Goal: Information Seeking & Learning: Learn about a topic

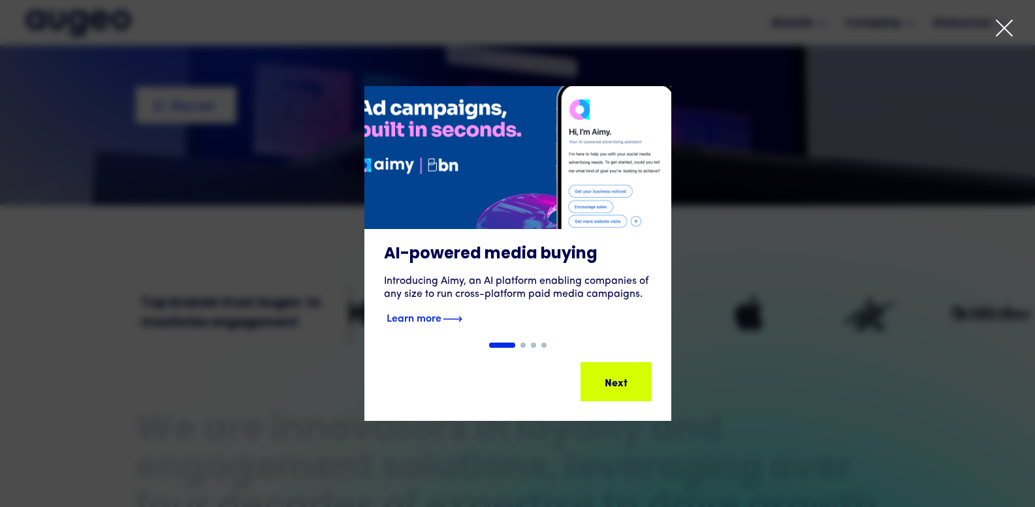
scroll to position [263, 0]
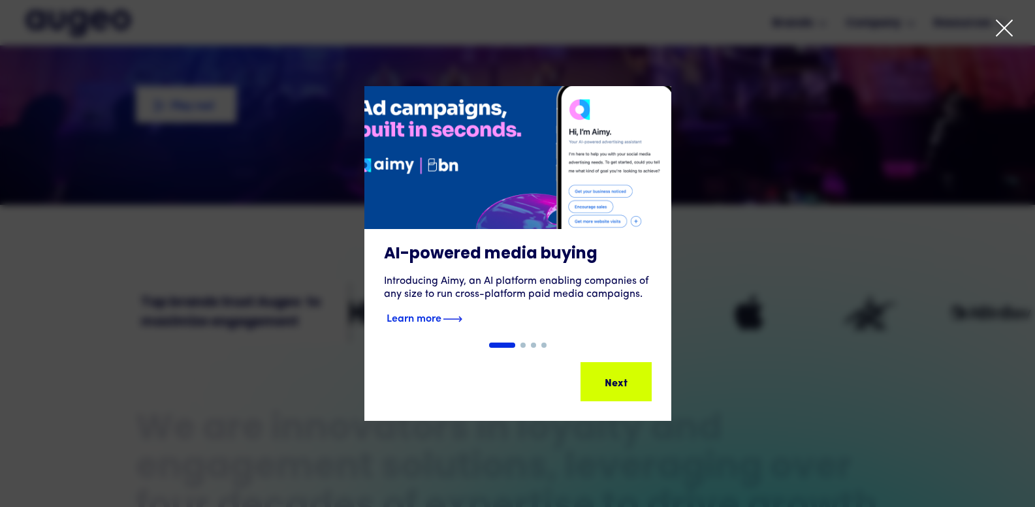
click at [524, 341] on div "AI-powered media buying Introducing Aimy, an AI platform enabling companies of …" at bounding box center [517, 286] width 307 height 114
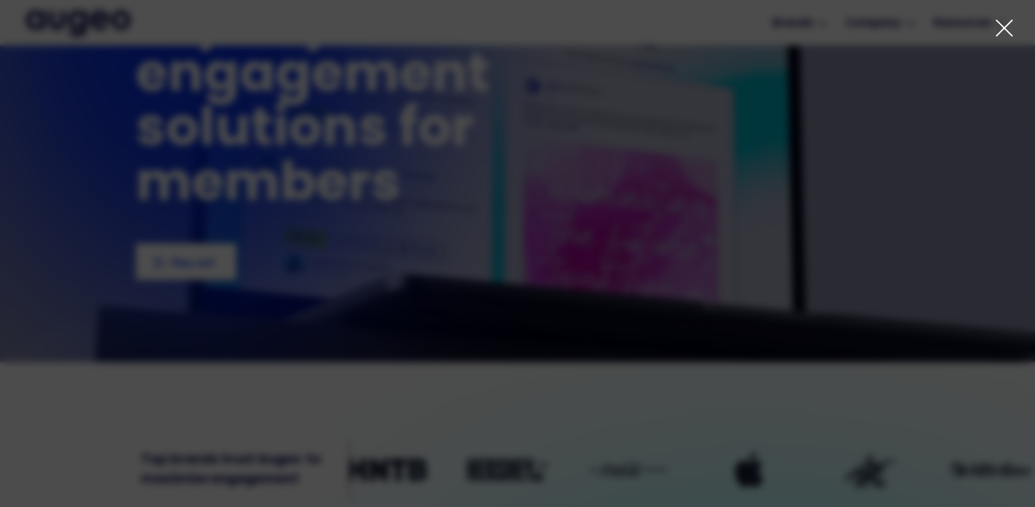
scroll to position [105, 0]
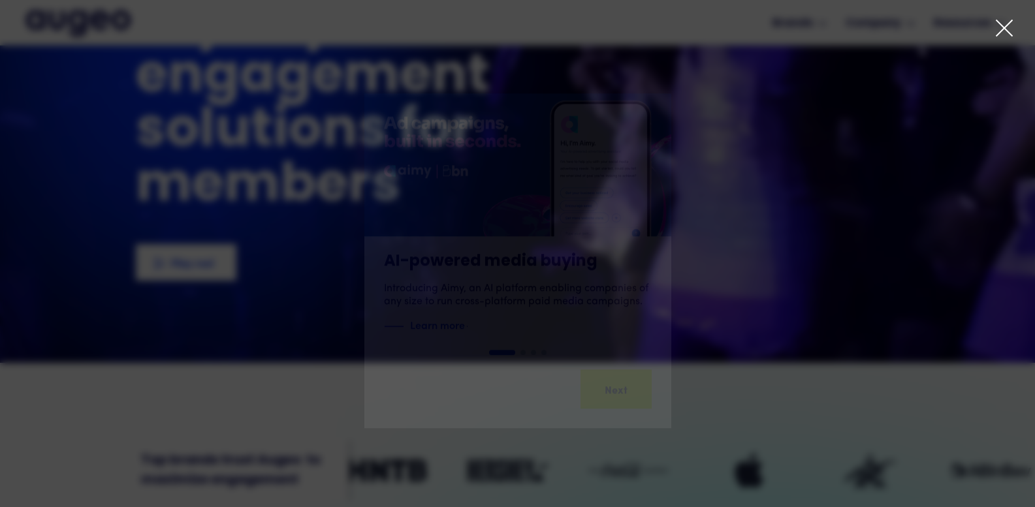
click at [1008, 22] on icon at bounding box center [1004, 28] width 20 height 20
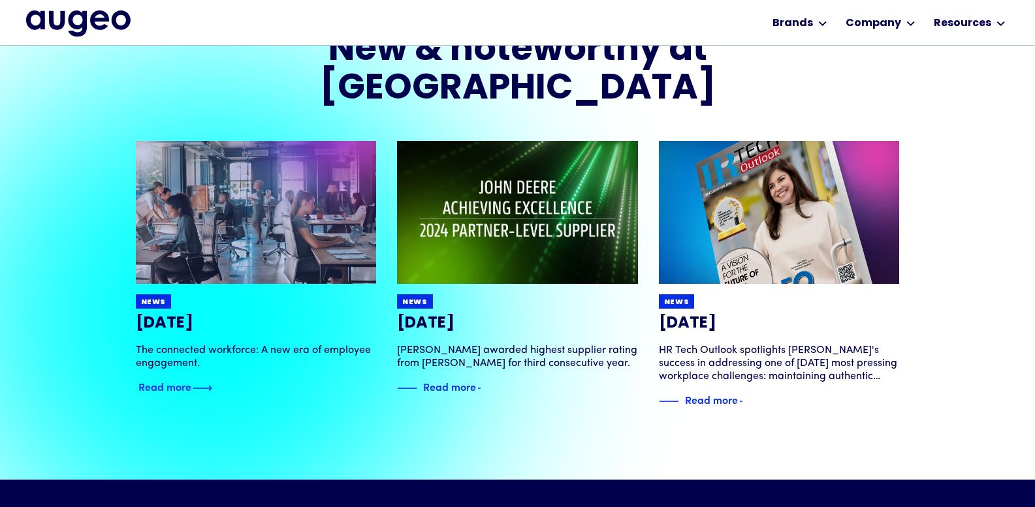
scroll to position [2567, 0]
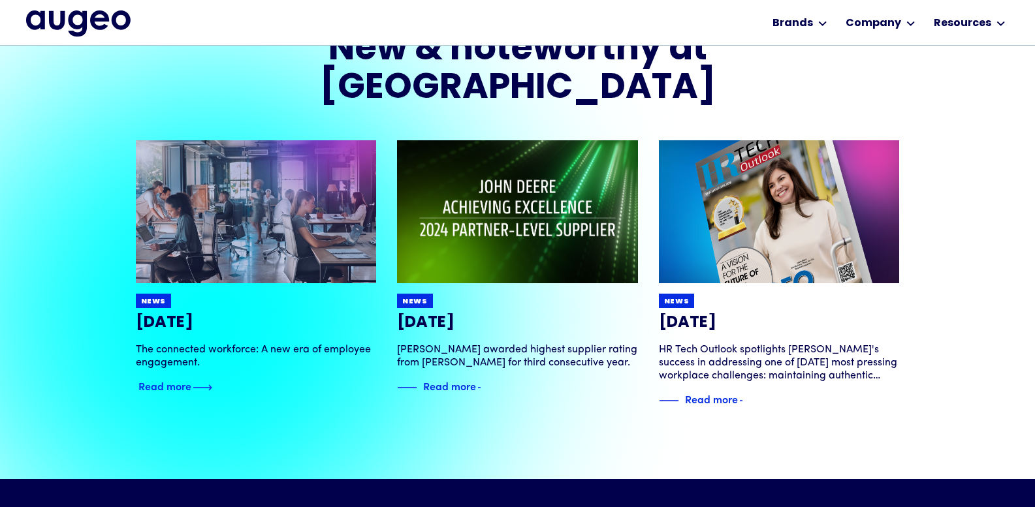
click at [296, 221] on img at bounding box center [256, 212] width 289 height 172
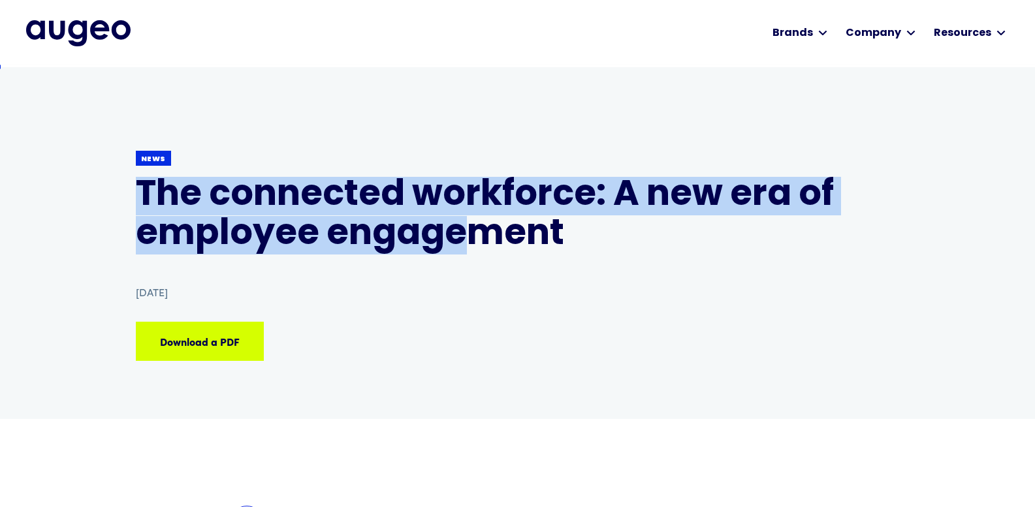
scroll to position [1, 0]
drag, startPoint x: 144, startPoint y: 195, endPoint x: 654, endPoint y: 261, distance: 514.2
click at [647, 258] on div "Back News The connected workforce: A new era of employee engagement [DATE] Down…" at bounding box center [518, 244] width 764 height 352
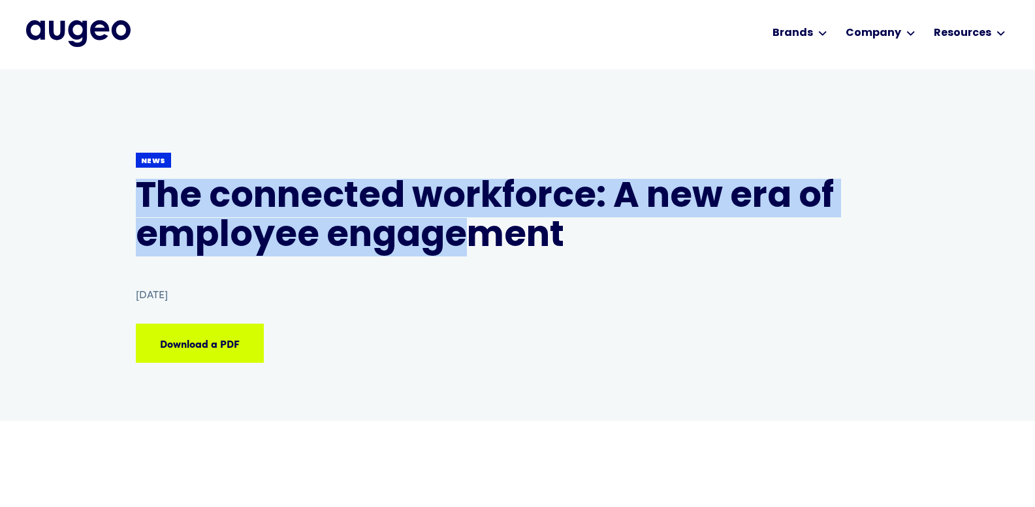
click at [661, 264] on div "Back News The connected workforce: A new era of employee engagement [DATE] Down…" at bounding box center [518, 245] width 764 height 352
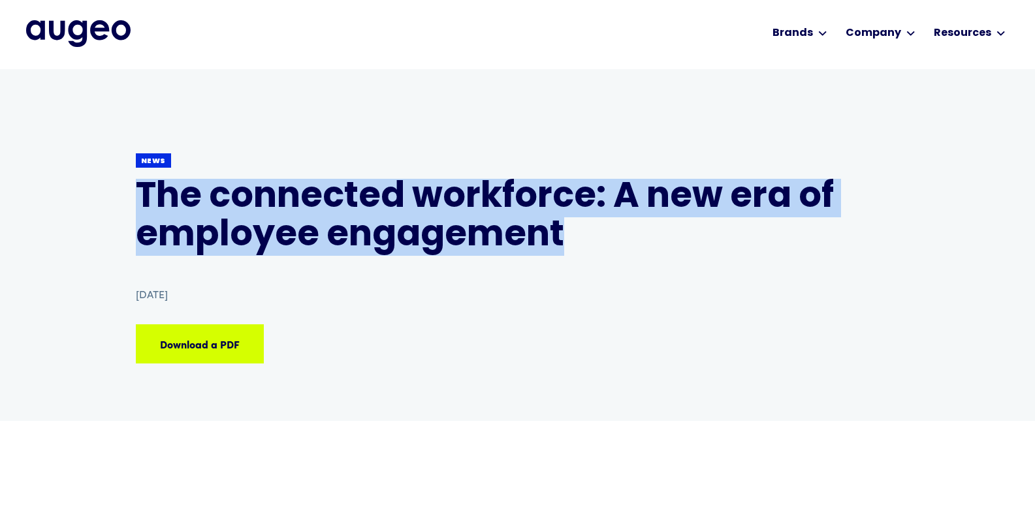
drag, startPoint x: 129, startPoint y: 190, endPoint x: 565, endPoint y: 238, distance: 439.4
click at [565, 238] on div "Back News The connected workforce: A new era of employee engagement [DATE] Down…" at bounding box center [517, 245] width 1035 height 352
